Goal: Task Accomplishment & Management: Complete application form

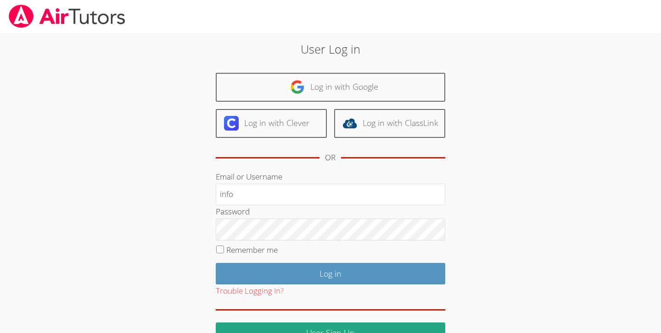
type input "[EMAIL_ADDRESS][DOMAIN_NAME]"
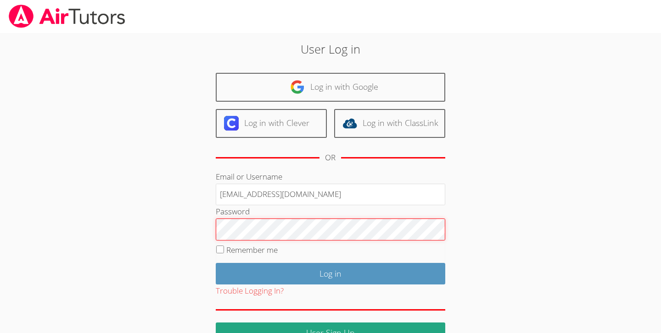
click at [216, 263] on input "Log in" at bounding box center [330, 274] width 229 height 22
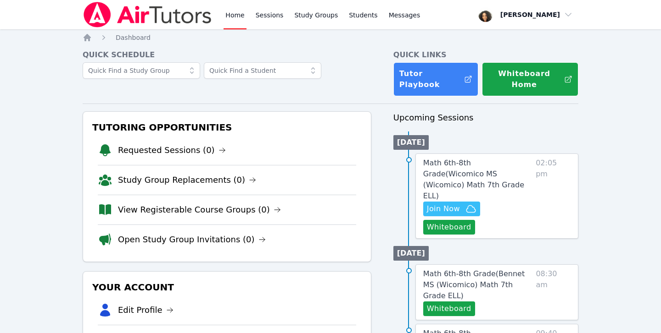
click at [475, 220] on button "Whiteboard" at bounding box center [449, 227] width 52 height 15
click at [433, 204] on span "Join Now" at bounding box center [443, 209] width 33 height 11
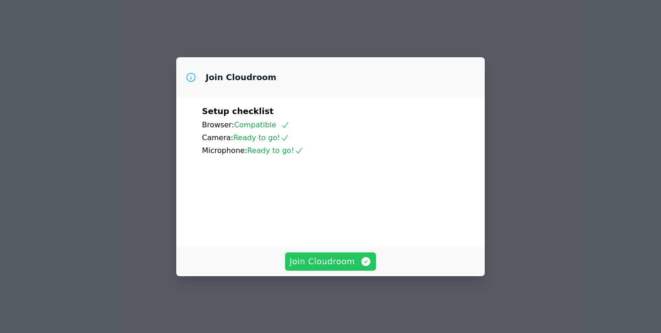
click at [334, 265] on span "Join Cloudroom" at bounding box center [330, 262] width 82 height 13
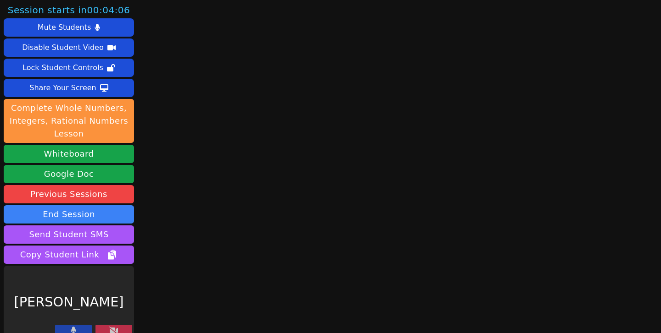
scroll to position [10, 0]
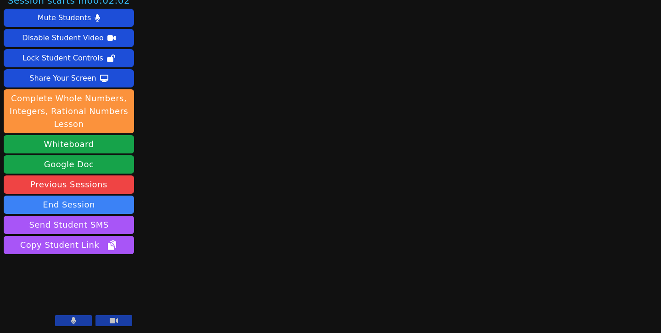
click at [110, 324] on icon at bounding box center [114, 321] width 8 height 6
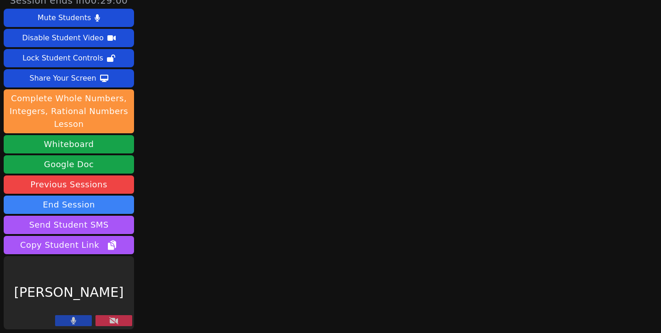
click at [112, 324] on icon at bounding box center [113, 320] width 9 height 7
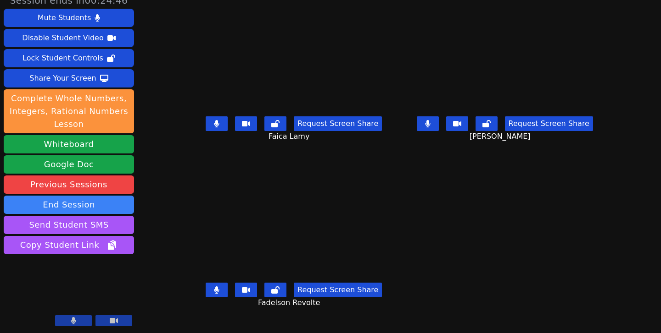
click at [77, 325] on button at bounding box center [73, 321] width 37 height 11
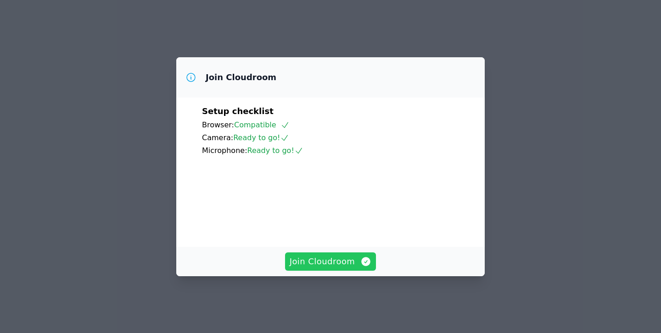
click at [321, 268] on span "Join Cloudroom" at bounding box center [330, 262] width 82 height 13
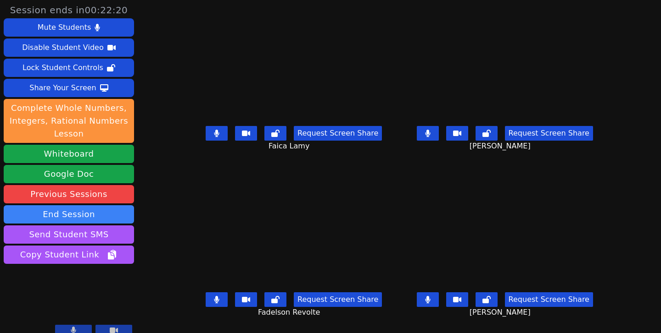
scroll to position [3, 0]
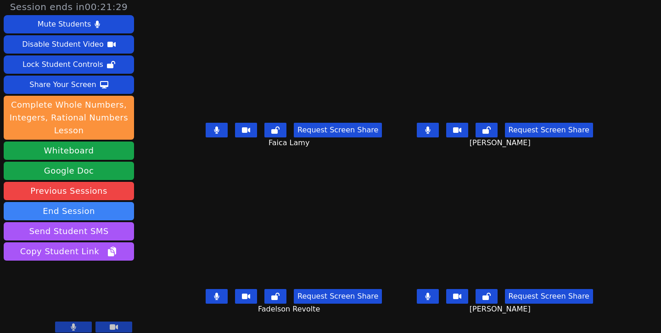
click at [108, 327] on button at bounding box center [113, 327] width 37 height 11
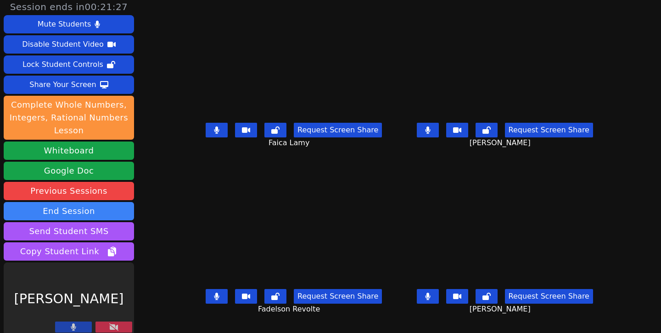
click at [81, 326] on button at bounding box center [73, 327] width 37 height 11
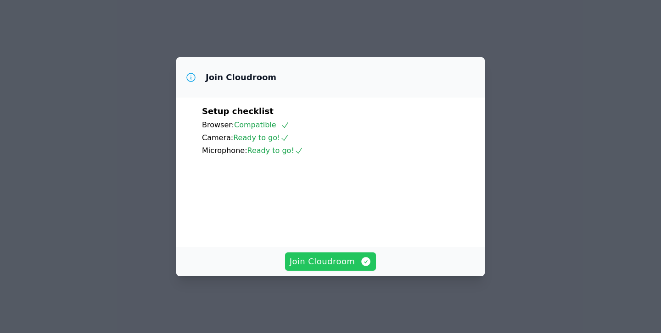
click at [321, 268] on span "Join Cloudroom" at bounding box center [330, 262] width 82 height 13
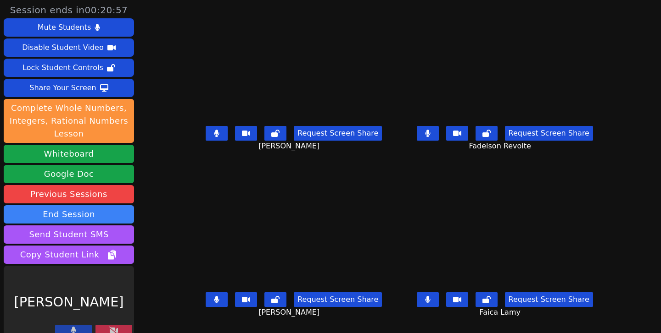
click at [109, 328] on icon at bounding box center [113, 330] width 9 height 7
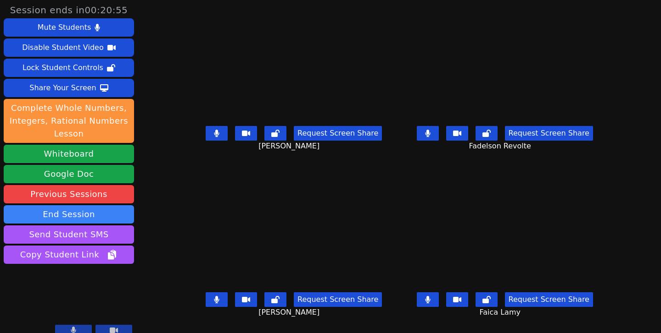
click at [110, 328] on icon at bounding box center [114, 330] width 8 height 7
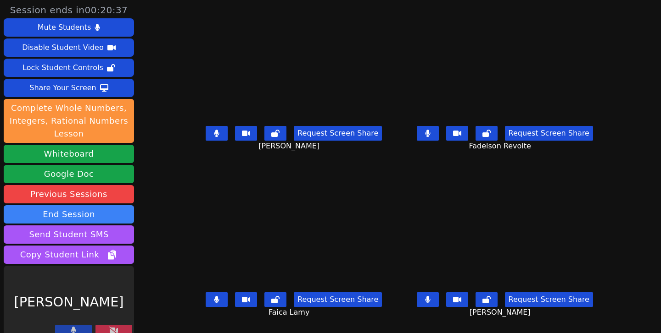
click at [74, 330] on icon at bounding box center [73, 330] width 5 height 7
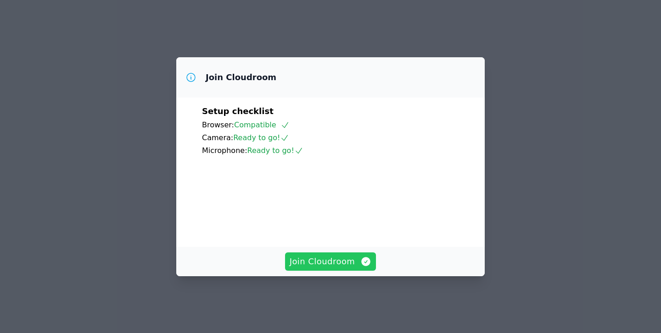
click at [302, 264] on span "Join Cloudroom" at bounding box center [330, 262] width 82 height 13
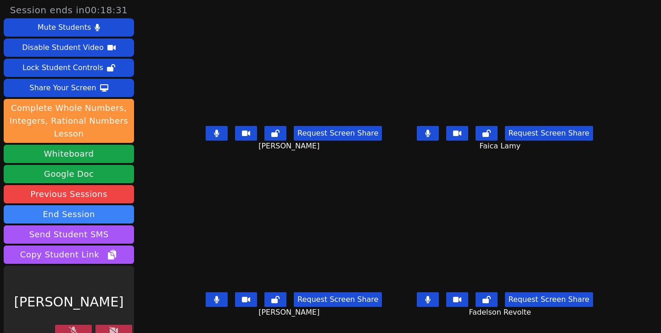
click at [74, 328] on icon at bounding box center [73, 330] width 9 height 7
click at [106, 328] on button at bounding box center [113, 330] width 37 height 11
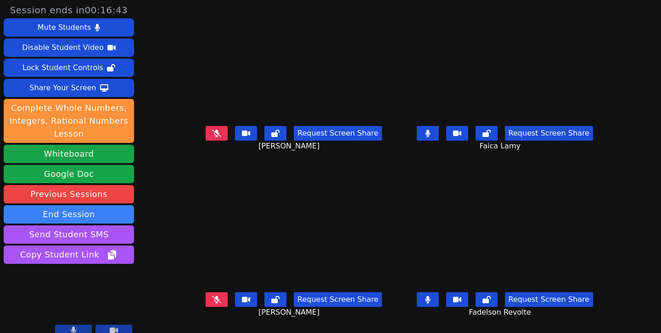
scroll to position [10, 0]
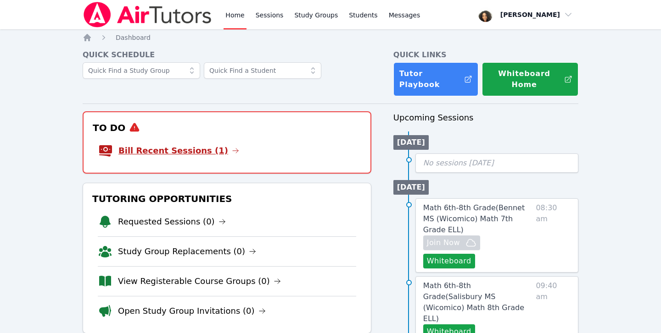
click at [171, 146] on link "Bill Recent Sessions (1)" at bounding box center [178, 150] width 121 height 13
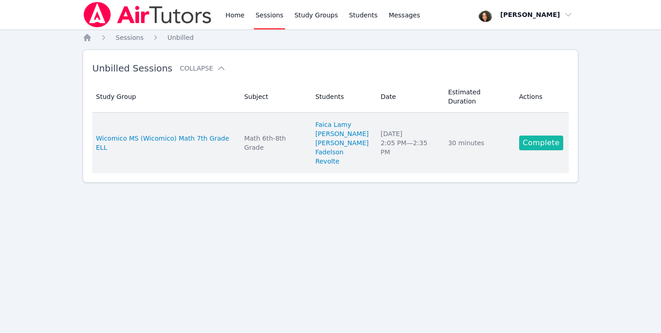
click at [526, 136] on link "Complete" at bounding box center [541, 143] width 44 height 15
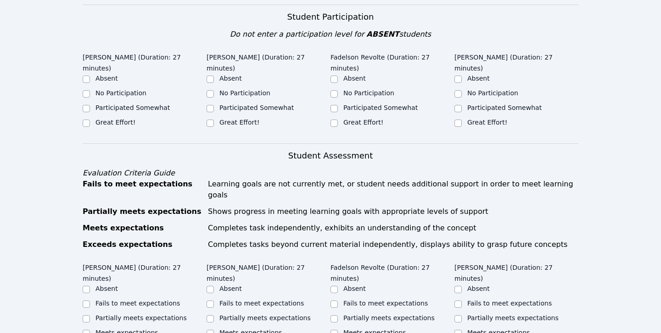
scroll to position [314, 0]
click at [458, 120] on input "Great Effort!" at bounding box center [457, 123] width 7 height 7
checkbox input "true"
click at [458, 106] on input "Participated Somewhat" at bounding box center [457, 109] width 7 height 7
checkbox input "true"
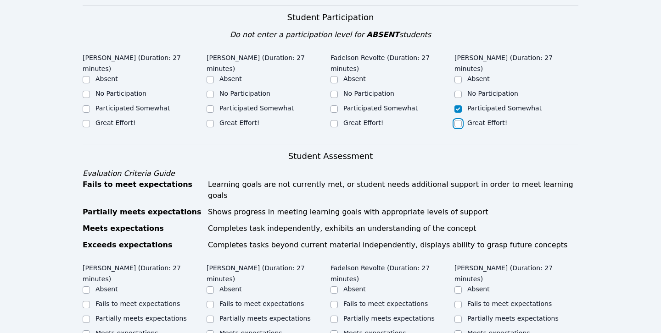
click at [458, 120] on input "Great Effort!" at bounding box center [457, 123] width 7 height 7
checkbox input "true"
checkbox input "false"
click at [333, 106] on input "Participated Somewhat" at bounding box center [333, 109] width 7 height 7
checkbox input "true"
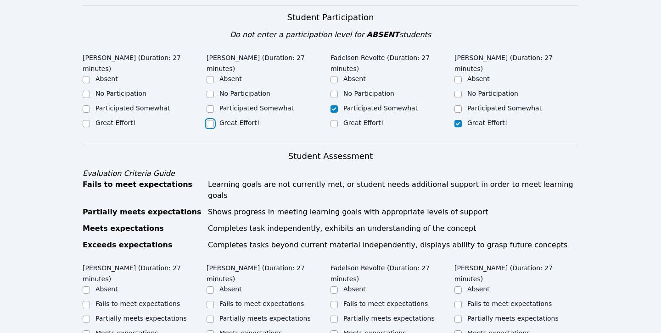
click at [211, 120] on input "Great Effort!" at bounding box center [209, 123] width 7 height 7
checkbox input "true"
click at [130, 105] on label "Participated Somewhat" at bounding box center [132, 108] width 74 height 7
click at [90, 106] on input "Participated Somewhat" at bounding box center [86, 109] width 7 height 7
checkbox input "true"
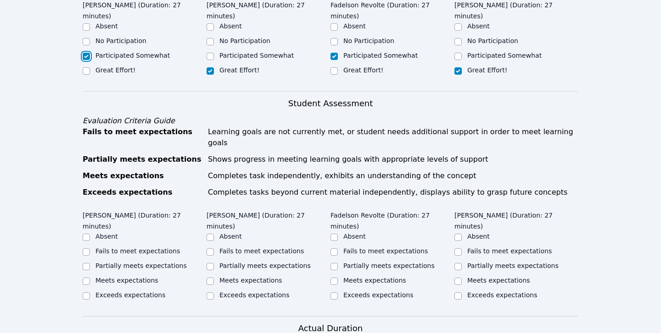
scroll to position [369, 0]
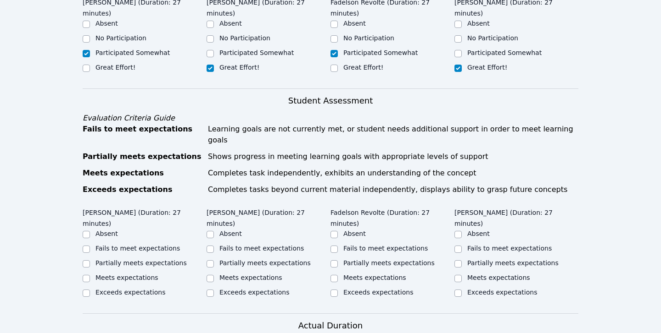
click at [133, 260] on label "Partially meets expectations" at bounding box center [140, 263] width 91 height 7
click at [90, 261] on input "Partially meets expectations" at bounding box center [86, 264] width 7 height 7
checkbox input "true"
click at [215, 259] on div "Partially meets expectations" at bounding box center [268, 264] width 124 height 11
click at [210, 275] on input "Meets expectations" at bounding box center [209, 278] width 7 height 7
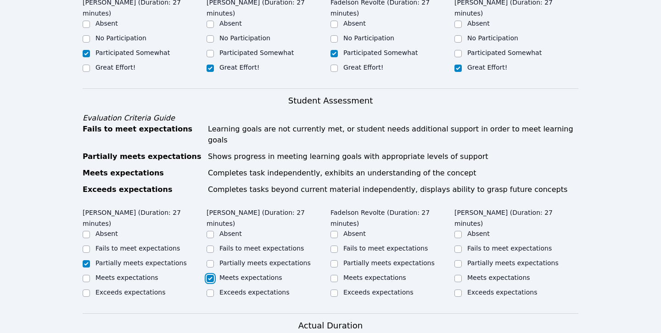
checkbox input "true"
click at [334, 261] on input "Partially meets expectations" at bounding box center [333, 264] width 7 height 7
checkbox input "true"
click at [456, 261] on input "Partially meets expectations" at bounding box center [457, 264] width 7 height 7
checkbox input "true"
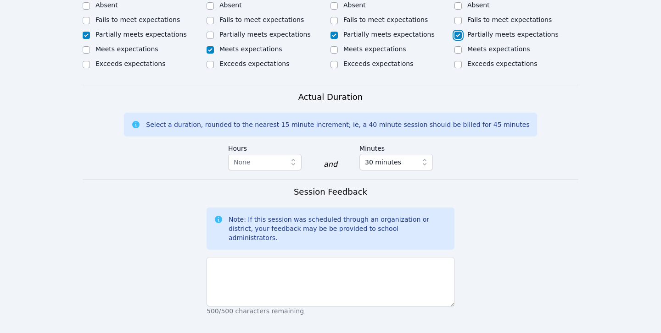
scroll to position [604, 0]
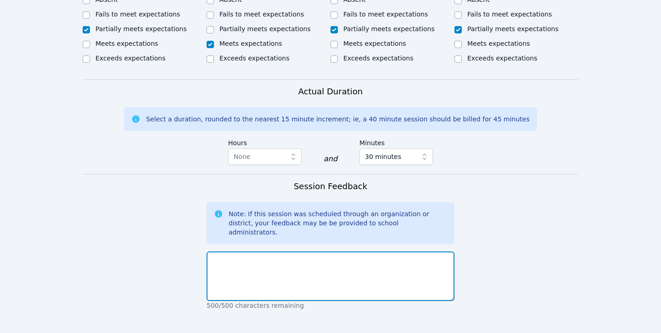
click at [382, 252] on textarea at bounding box center [330, 277] width 248 height 50
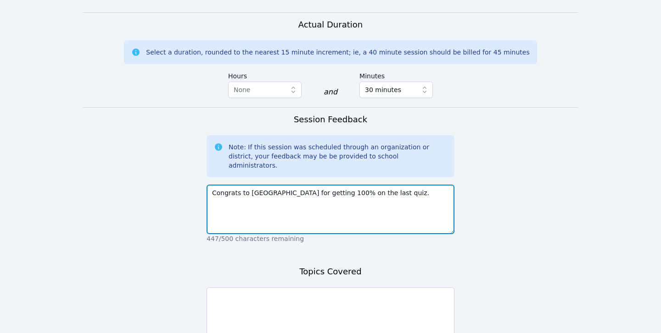
scroll to position [699, 0]
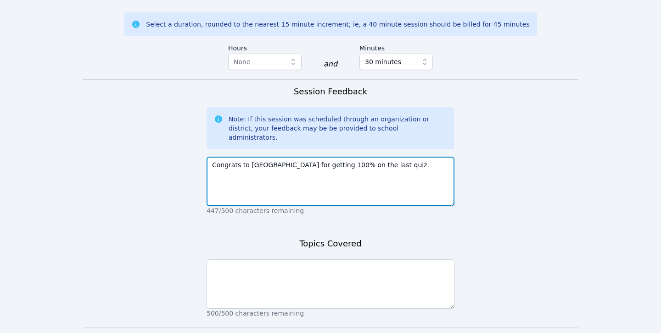
type textarea "Congrats to Leynie for getting 100% on the last quiz."
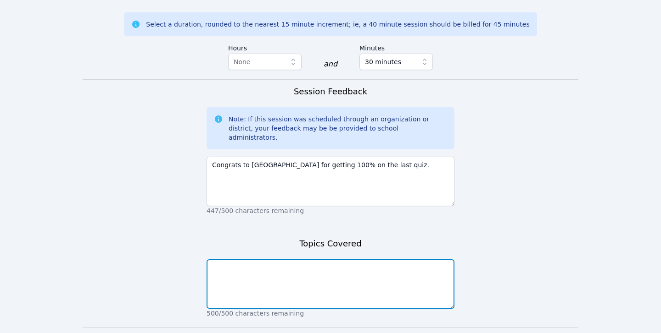
click at [382, 260] on textarea at bounding box center [330, 285] width 248 height 50
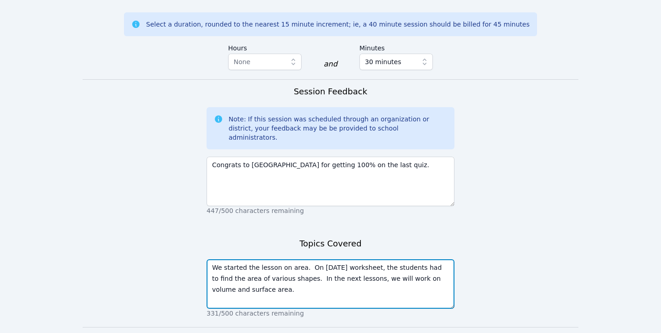
type textarea "We started the lesson on area. On today's worksheet, the students had to find t…"
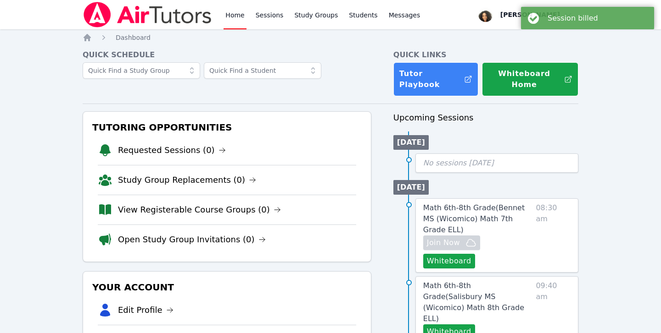
click at [520, 16] on div "Session billed" at bounding box center [587, 14] width 147 height 29
click at [574, 51] on h4 "Quick Links" at bounding box center [485, 55] width 185 height 11
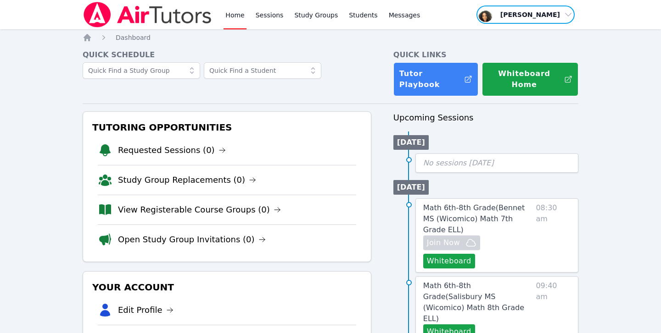
click at [550, 16] on span "button" at bounding box center [525, 15] width 100 height 20
click at [521, 49] on button "Logout" at bounding box center [528, 52] width 88 height 17
